Goal: Contribute content: Add original content to the website for others to see

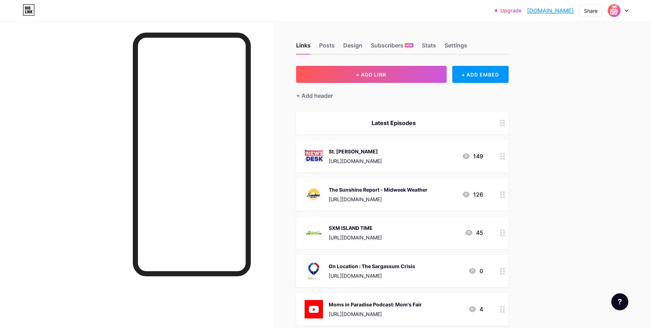
click at [419, 196] on div "[URL][DOMAIN_NAME]" at bounding box center [378, 199] width 99 height 7
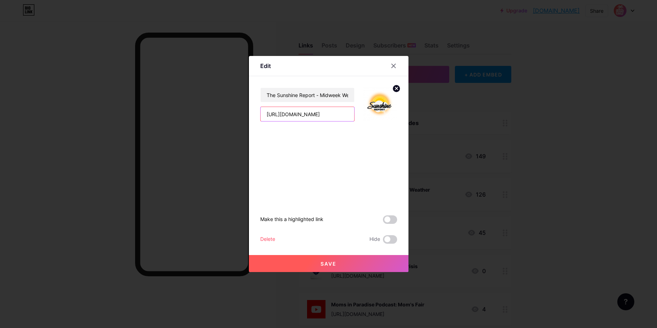
drag, startPoint x: 339, startPoint y: 114, endPoint x: 251, endPoint y: 117, distance: 88.3
click at [249, 113] on div "Edit The Sunshine Report - Midweek Weather https://youtu.be/AKfPtYMkSSU Make th…" at bounding box center [328, 164] width 159 height 216
paste input "l7KcmT9U2_"
type input "https://youtu.be/l7KcmT9U2_U"
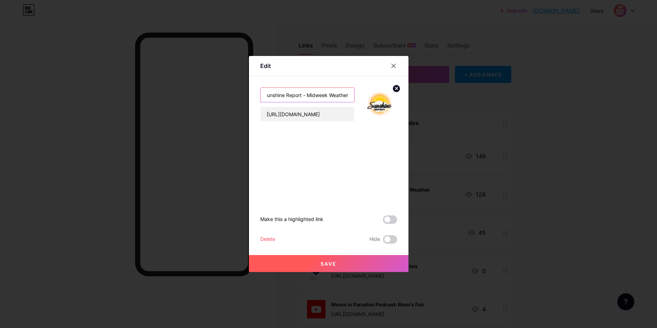
drag, startPoint x: 315, startPoint y: 95, endPoint x: 378, endPoint y: 95, distance: 63.4
click at [378, 95] on div "The Sunshine Report - Midweek Weather https://youtu.be/l7KcmT9U2_U" at bounding box center [328, 98] width 137 height 45
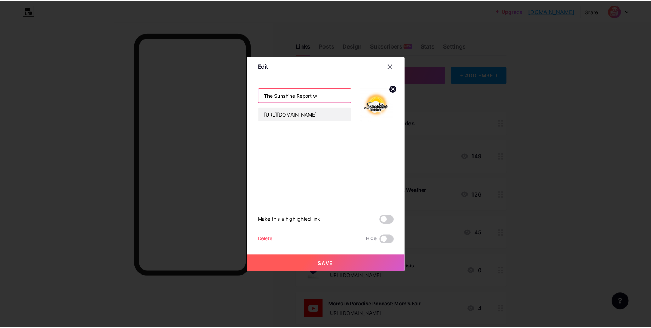
scroll to position [0, 0]
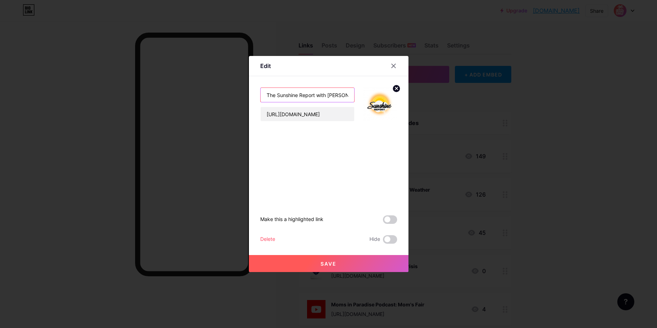
type input "The Sunshine Report with Mizzy"
click at [359, 264] on button "Save" at bounding box center [328, 263] width 159 height 17
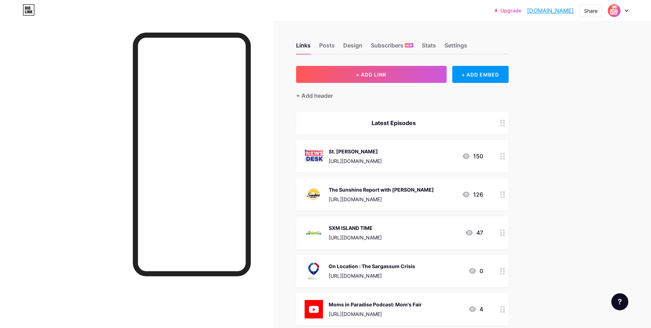
click at [362, 155] on div "St. Martin NEWSDESK https://youtu.be/OubrX-AeDKQ" at bounding box center [355, 156] width 53 height 18
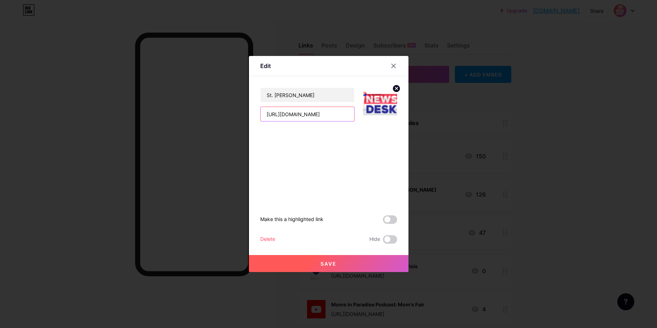
drag, startPoint x: 340, startPoint y: 115, endPoint x: 240, endPoint y: 113, distance: 100.6
click at [236, 111] on div "Edit St. Martin NEWSDESK https://youtu.be/OubrX-AeDKQ Make this a highlighted l…" at bounding box center [328, 164] width 657 height 328
paste input "sHA3gZrh6tE"
type input "https://youtu.be/sHA3gZrh6tE"
click at [354, 262] on button "Save" at bounding box center [328, 263] width 159 height 17
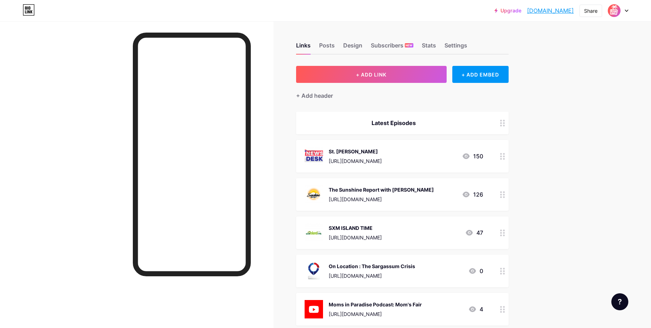
click at [374, 232] on div "SXM ISLAND TIME https://youtu.be/y6Czh7eXL88" at bounding box center [355, 233] width 53 height 18
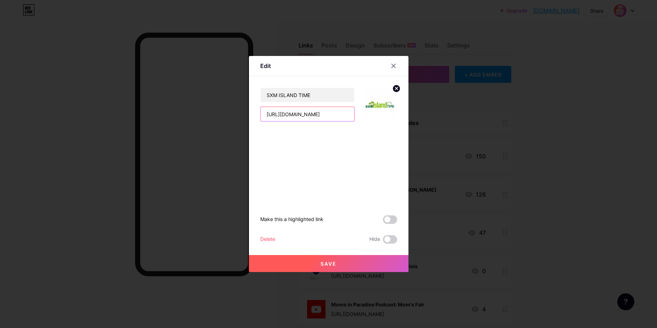
drag, startPoint x: 340, startPoint y: 113, endPoint x: 221, endPoint y: 110, distance: 119.1
click at [221, 110] on div "Edit SXM ISLAND TIME https://youtu.be/y6Czh7eXL88 Make this a highlighted link …" at bounding box center [328, 164] width 657 height 328
paste input "CDl2zJBKeZ4"
type input "https://youtu.be/CDl2zJBKeZ4"
click at [353, 262] on button "Save" at bounding box center [328, 263] width 159 height 17
